Goal: Transaction & Acquisition: Purchase product/service

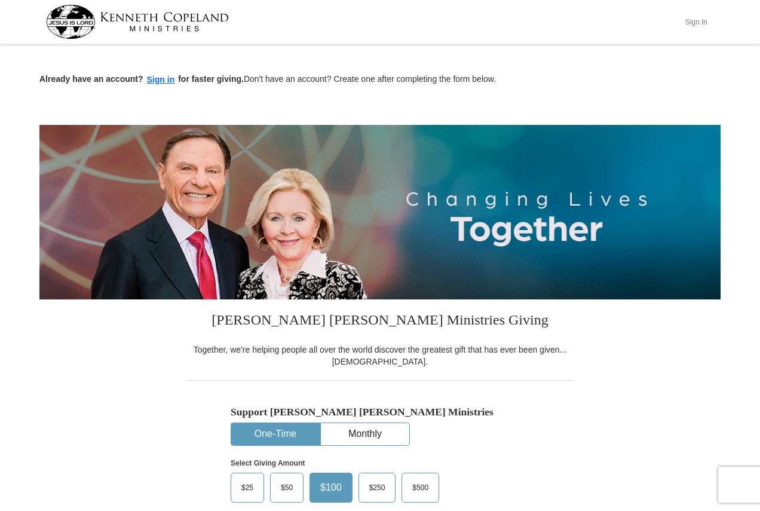
click at [695, 20] on button "Sign In" at bounding box center [696, 22] width 36 height 19
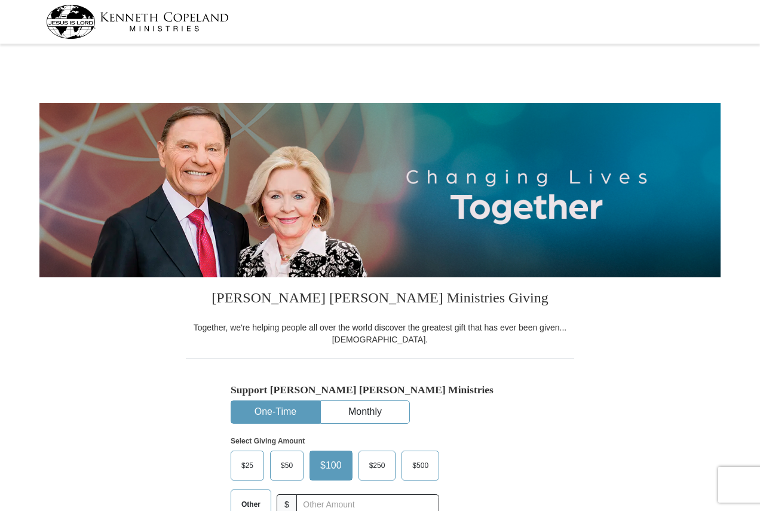
select select "PA"
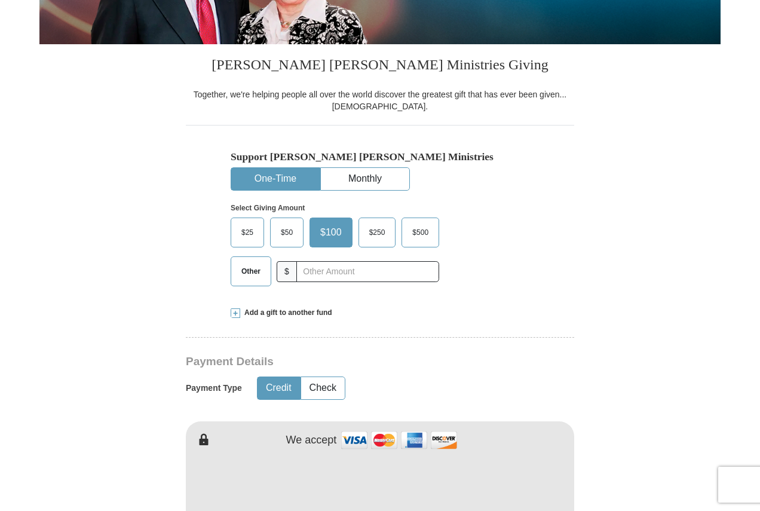
scroll to position [239, 0]
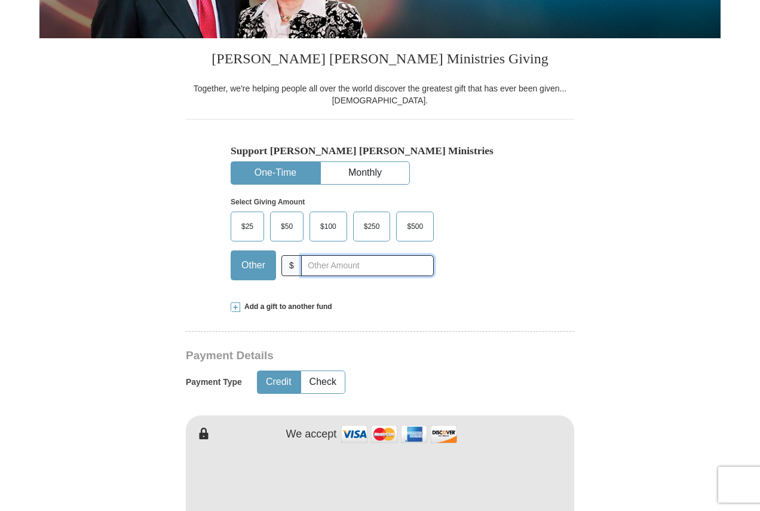
click at [335, 271] on input "text" at bounding box center [367, 265] width 133 height 21
type input "20"
click at [320, 379] on button "Check" at bounding box center [323, 382] width 44 height 22
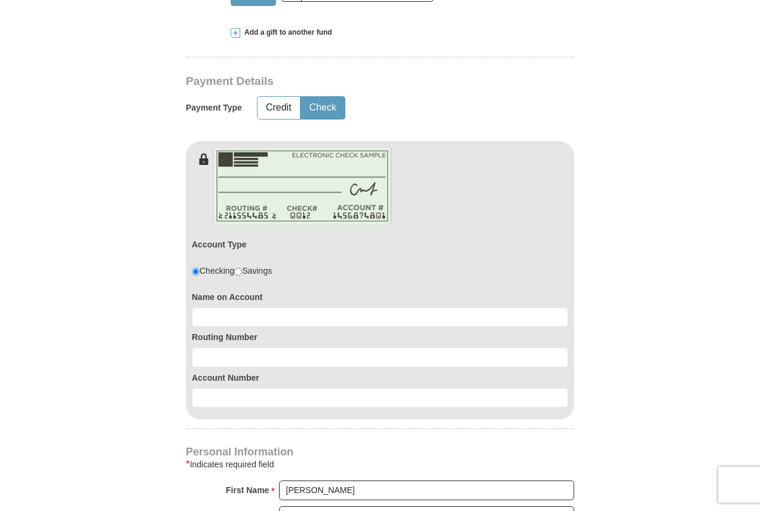
scroll to position [538, 0]
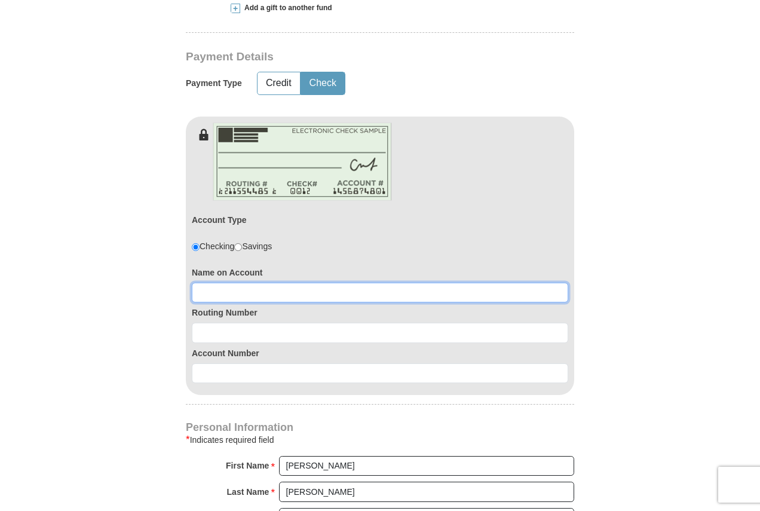
click at [305, 292] on input at bounding box center [380, 293] width 376 height 20
type input "Thomas D Howard"
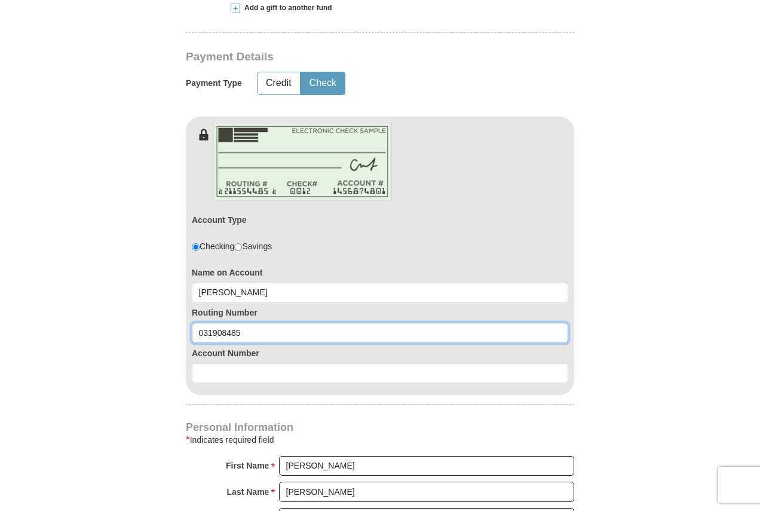
type input "031908485"
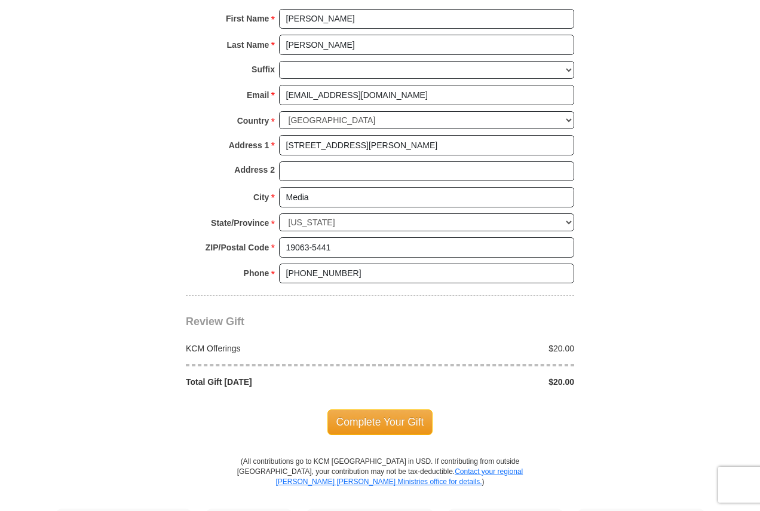
scroll to position [1016, 0]
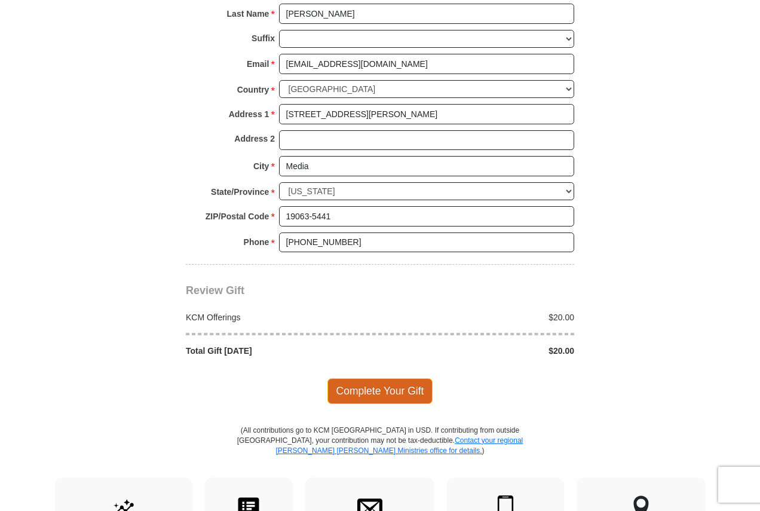
type input "0360154439"
click at [366, 379] on span "Complete Your Gift" at bounding box center [380, 390] width 106 height 25
